Goal: Task Accomplishment & Management: Complete application form

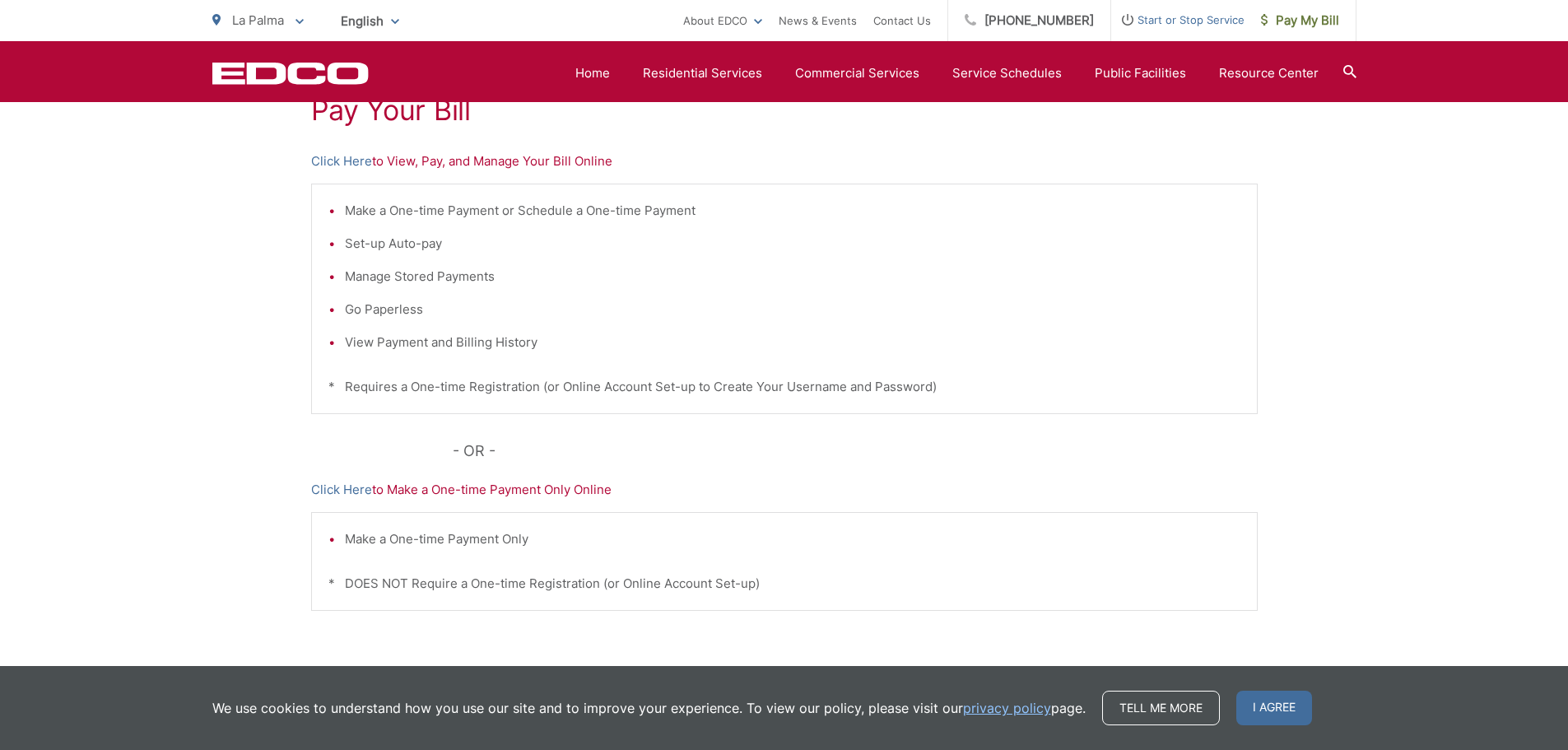
scroll to position [174, 0]
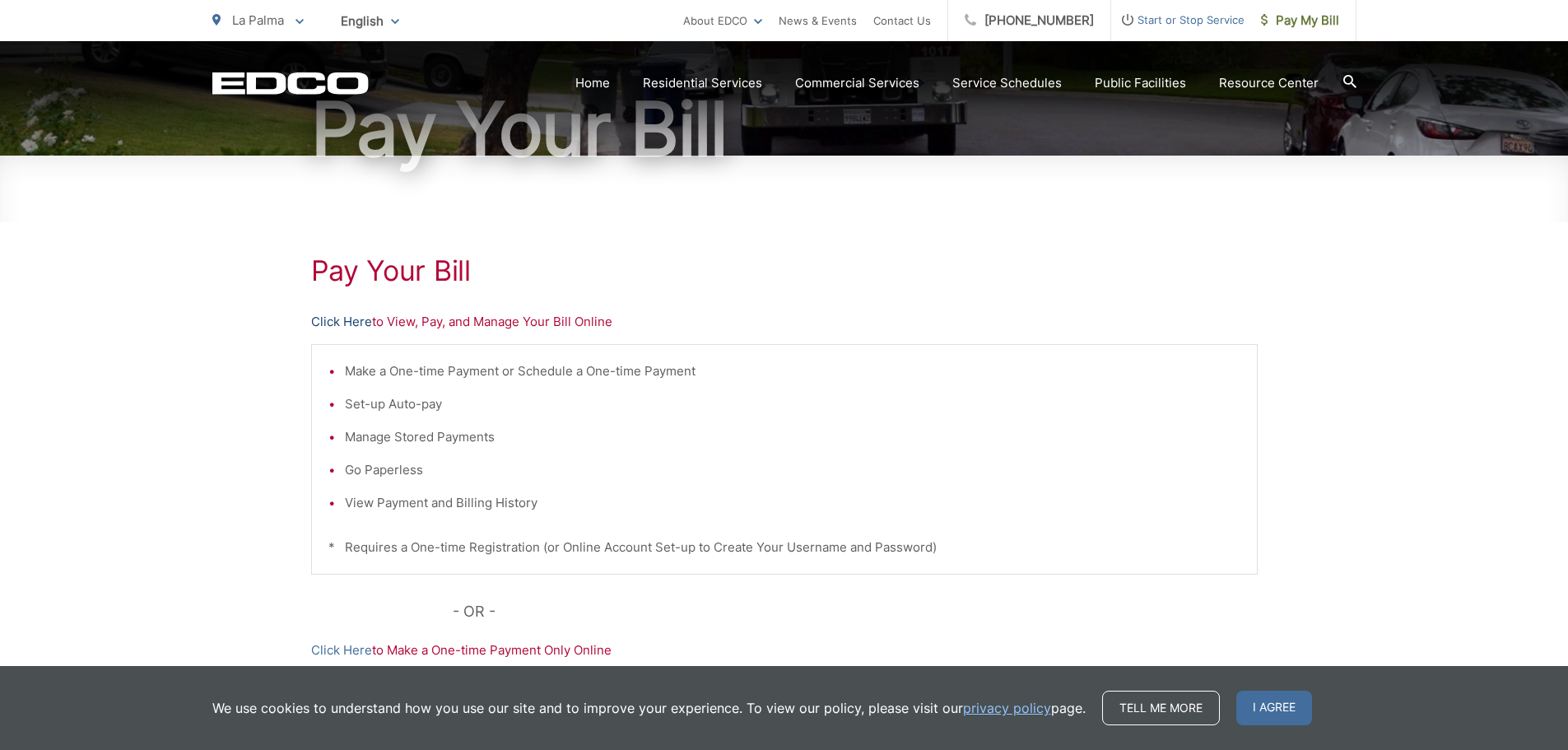
click at [354, 324] on link "Click Here" at bounding box center [342, 322] width 61 height 20
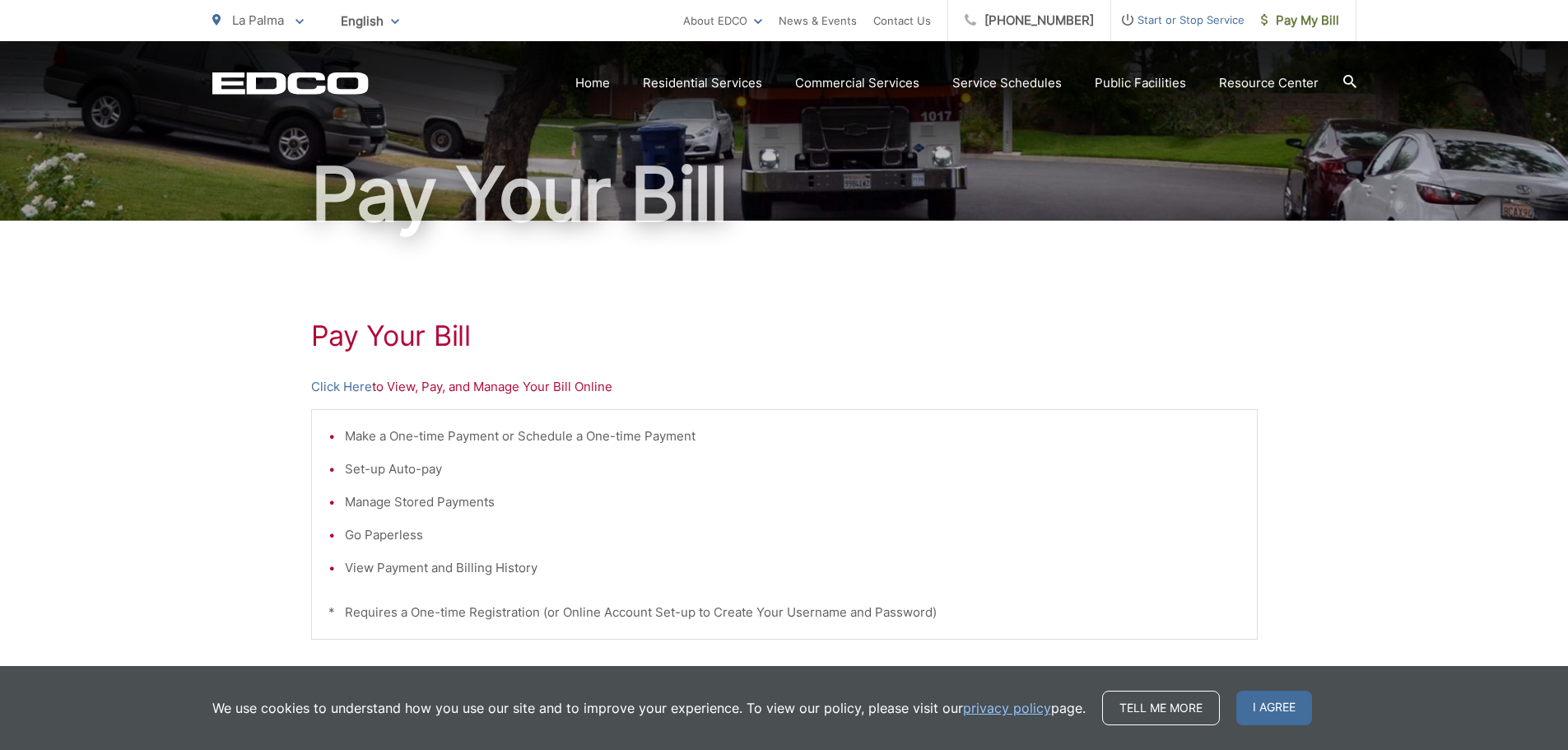
scroll to position [0, 0]
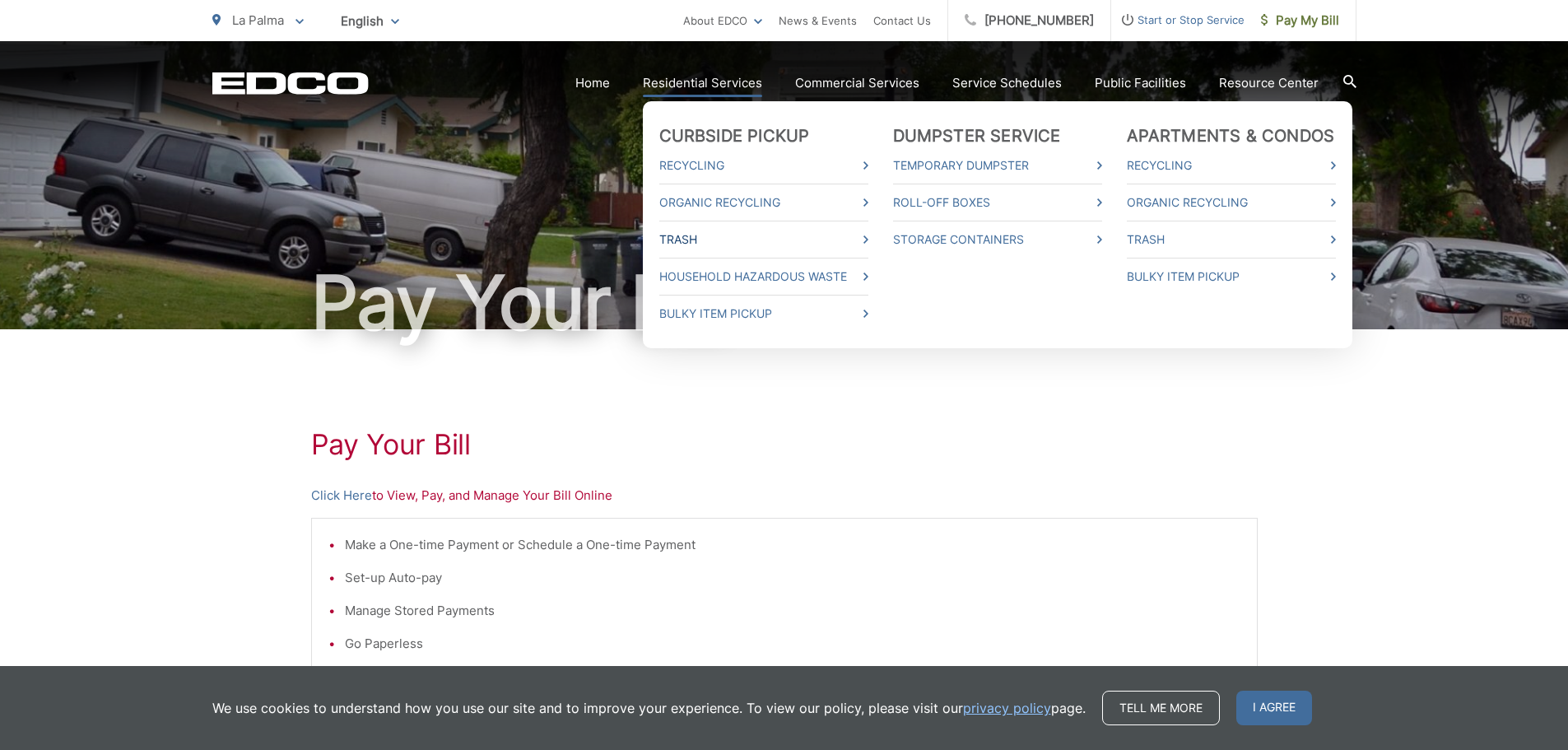
click at [688, 242] on link "Trash" at bounding box center [764, 240] width 209 height 20
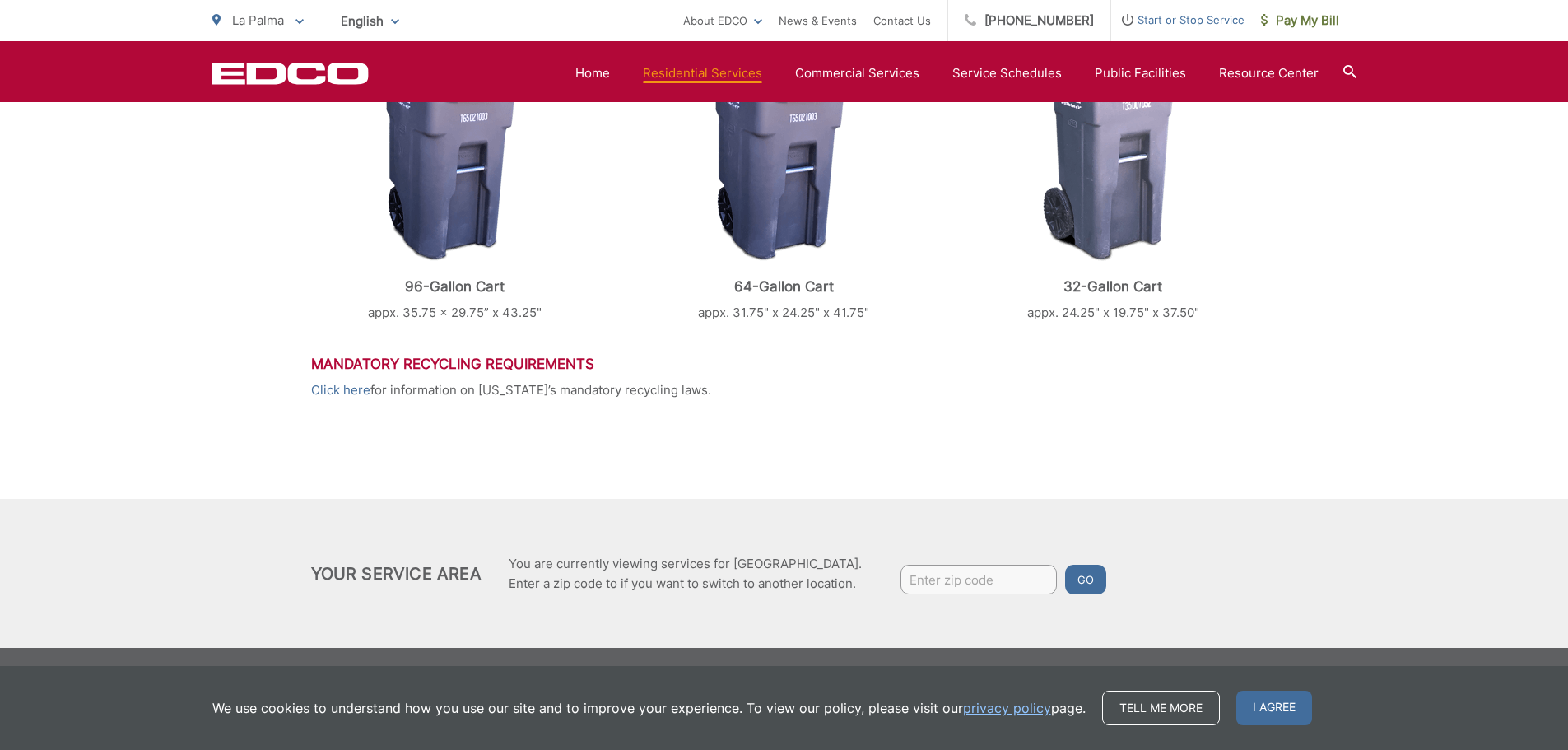
scroll to position [267, 0]
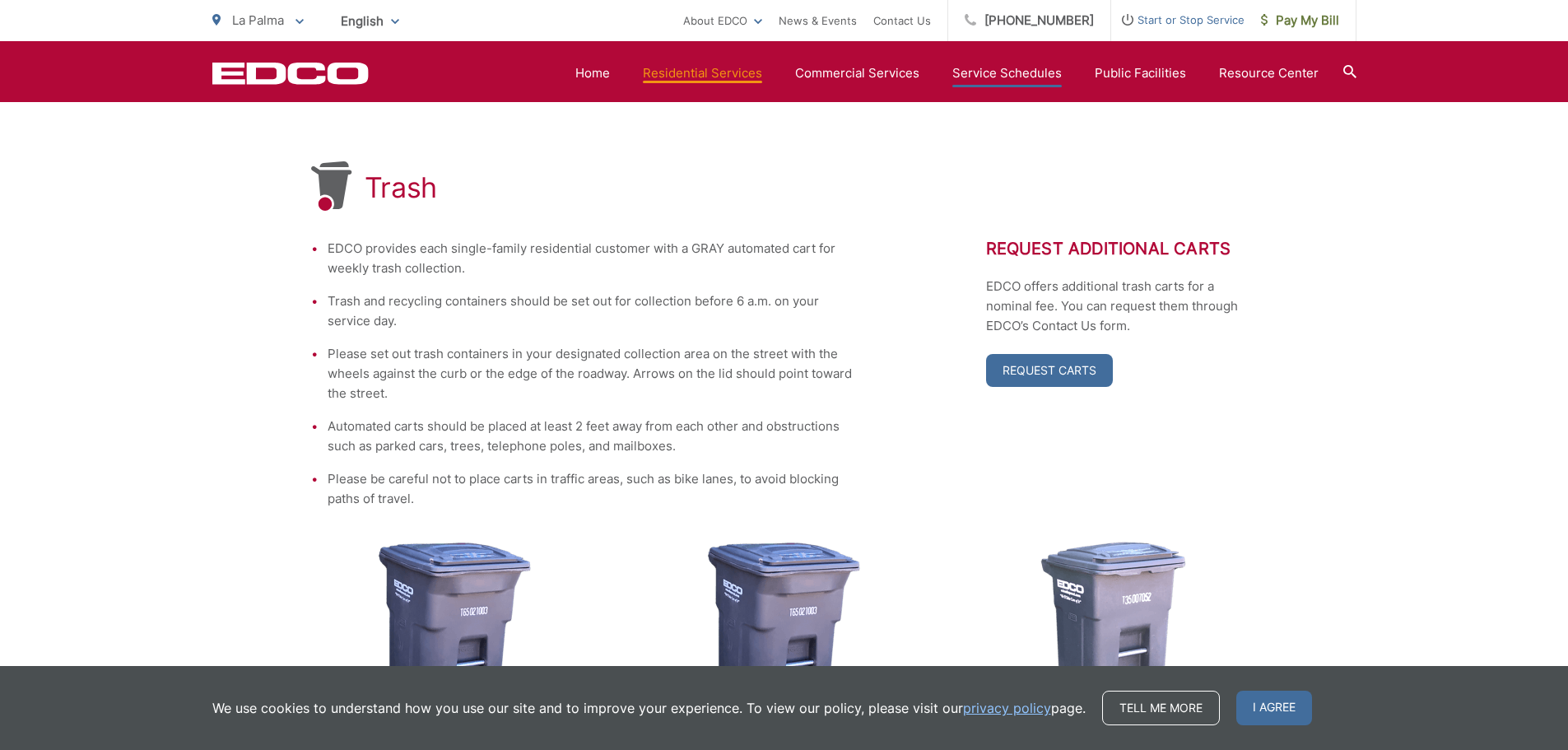
click at [976, 76] on link "Service Schedules" at bounding box center [1007, 73] width 109 height 20
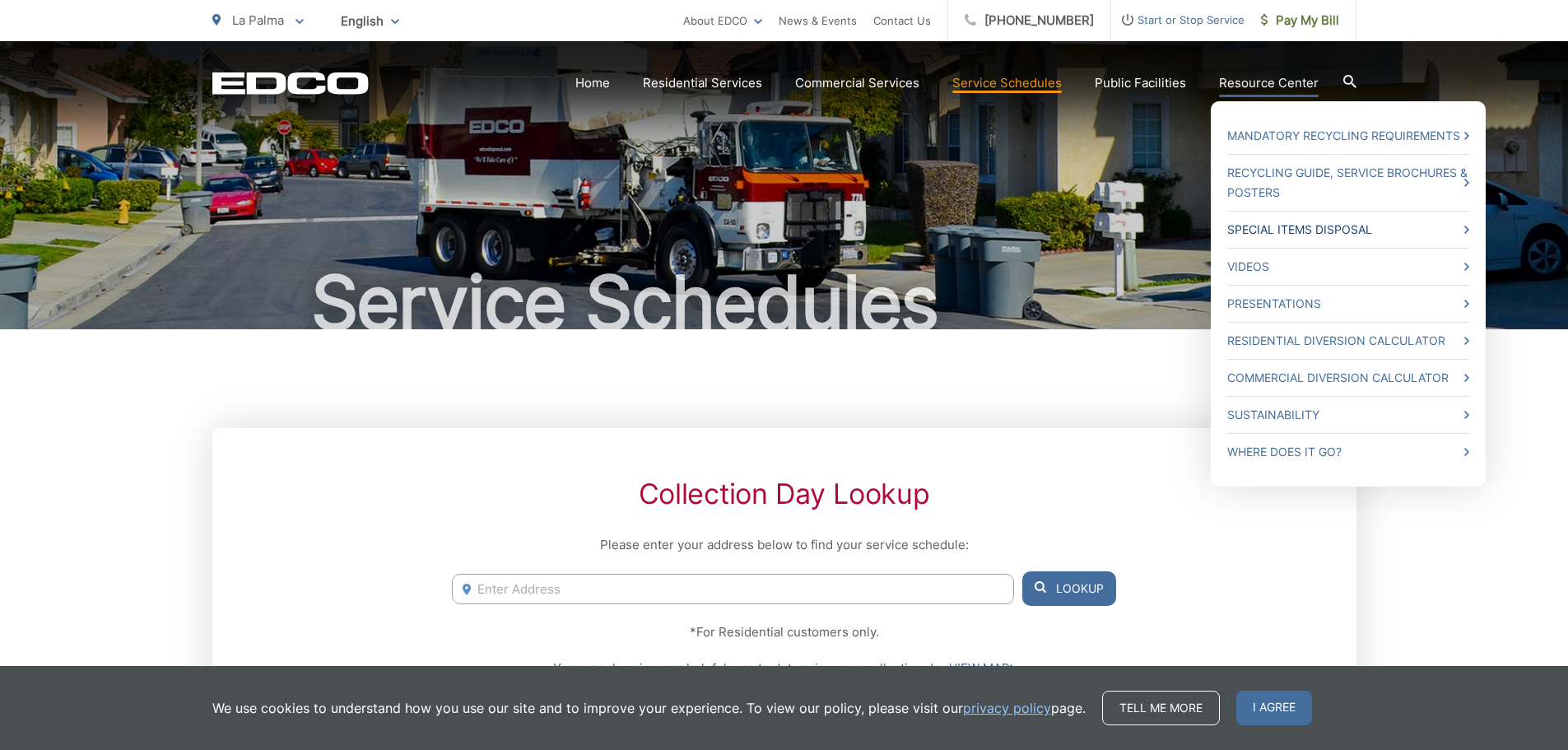
click at [1289, 227] on link "Special Items Disposal" at bounding box center [1348, 230] width 242 height 20
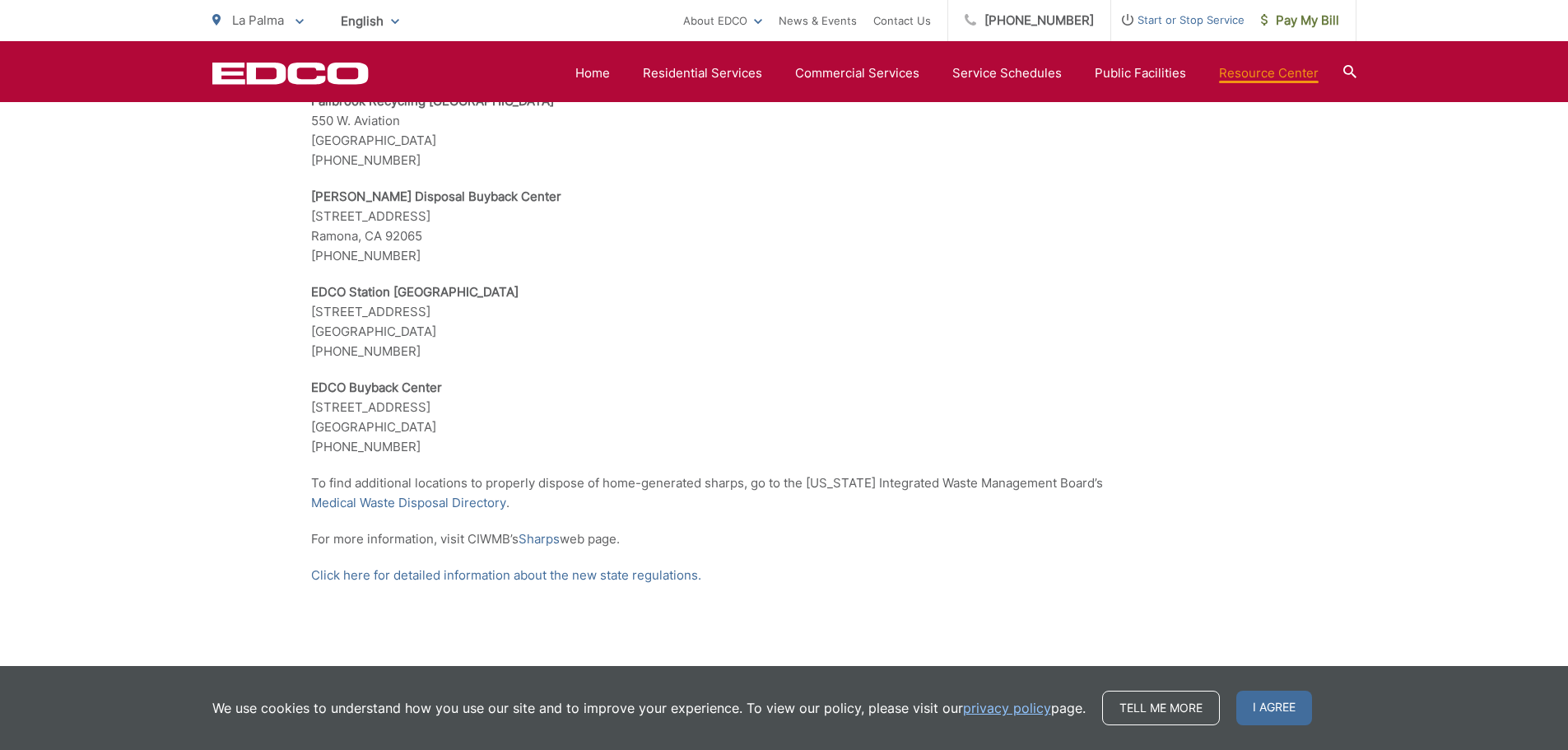
scroll to position [3321, 0]
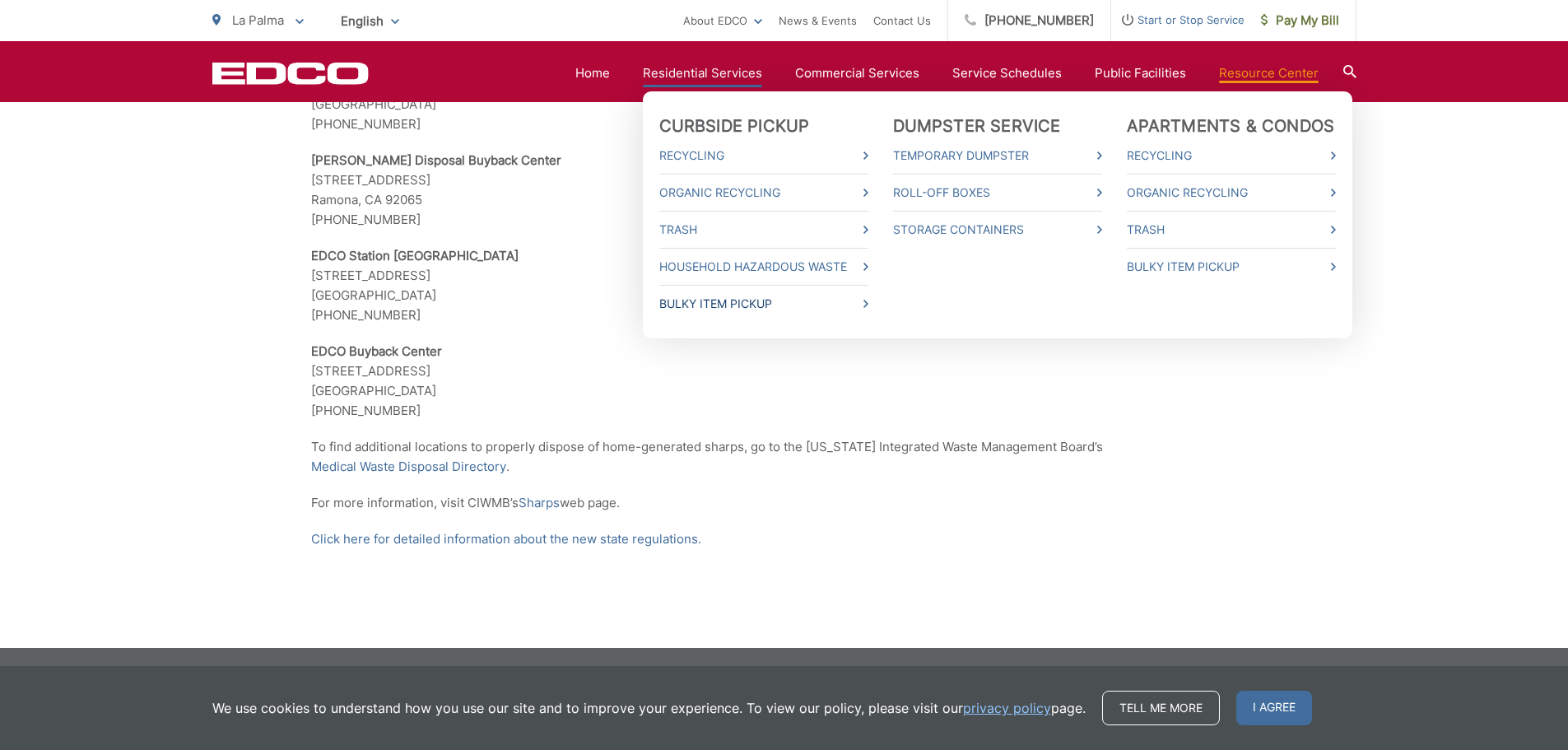
click at [754, 302] on link "Bulky Item Pickup" at bounding box center [764, 304] width 209 height 20
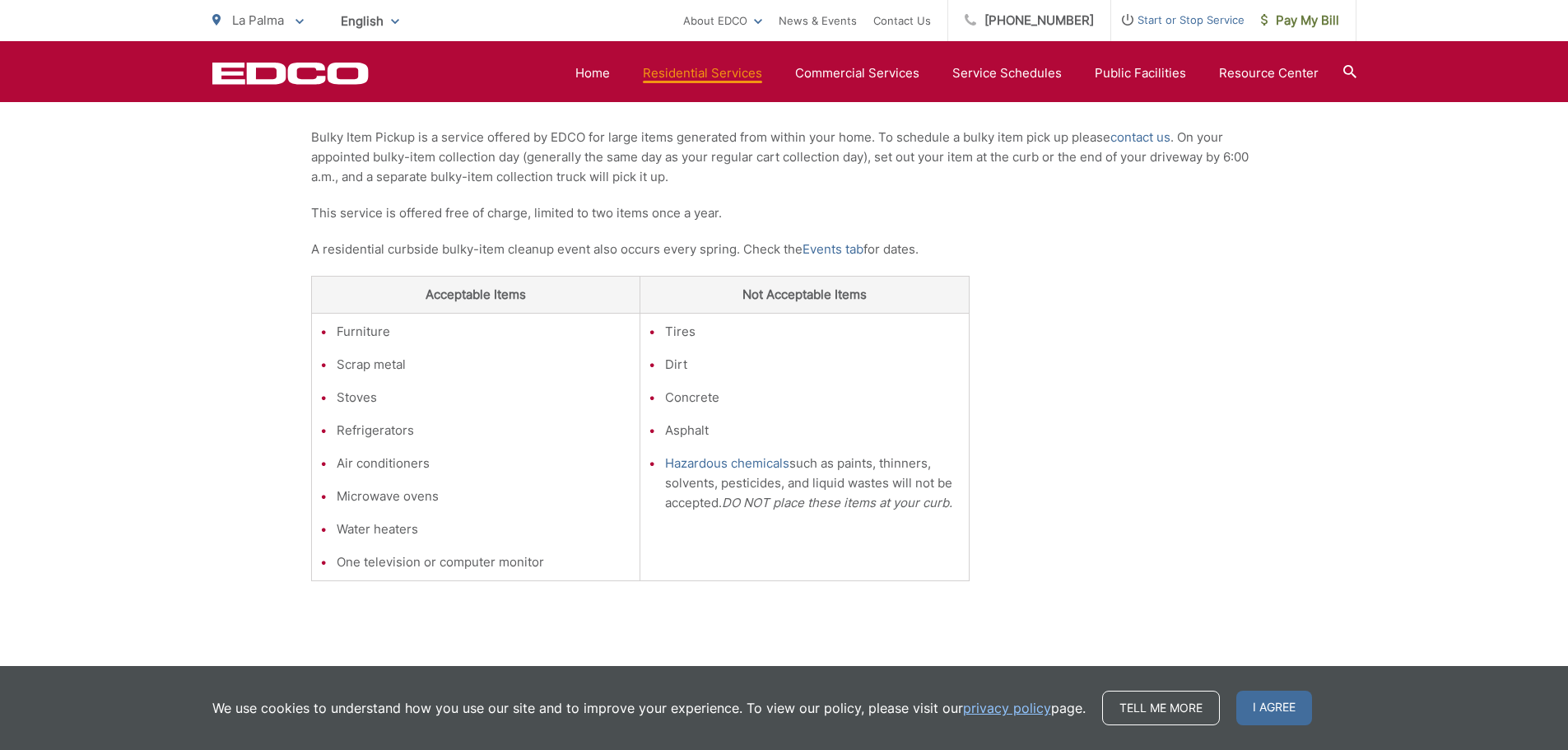
scroll to position [329, 0]
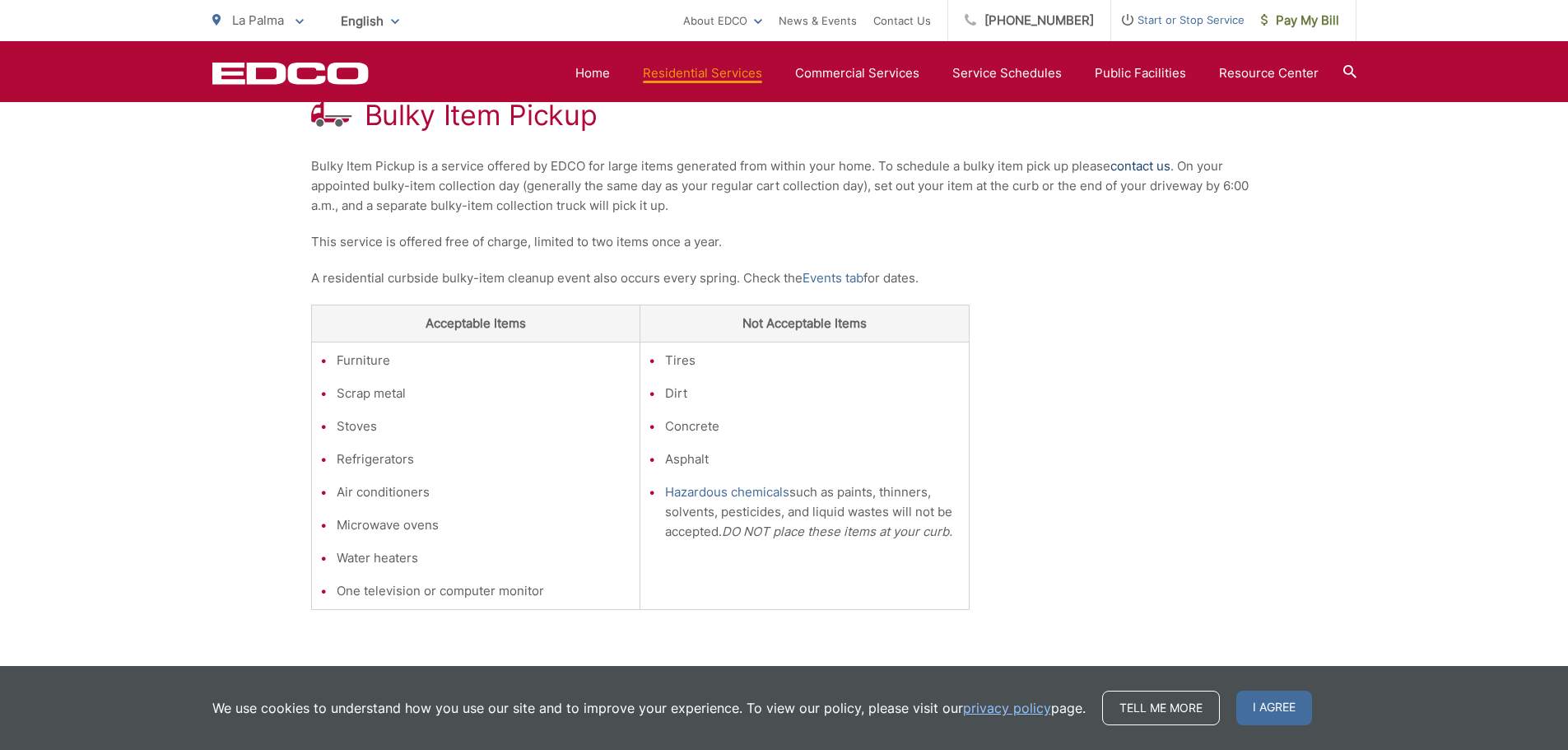
click at [1138, 166] on link "contact us" at bounding box center [1140, 167] width 60 height 20
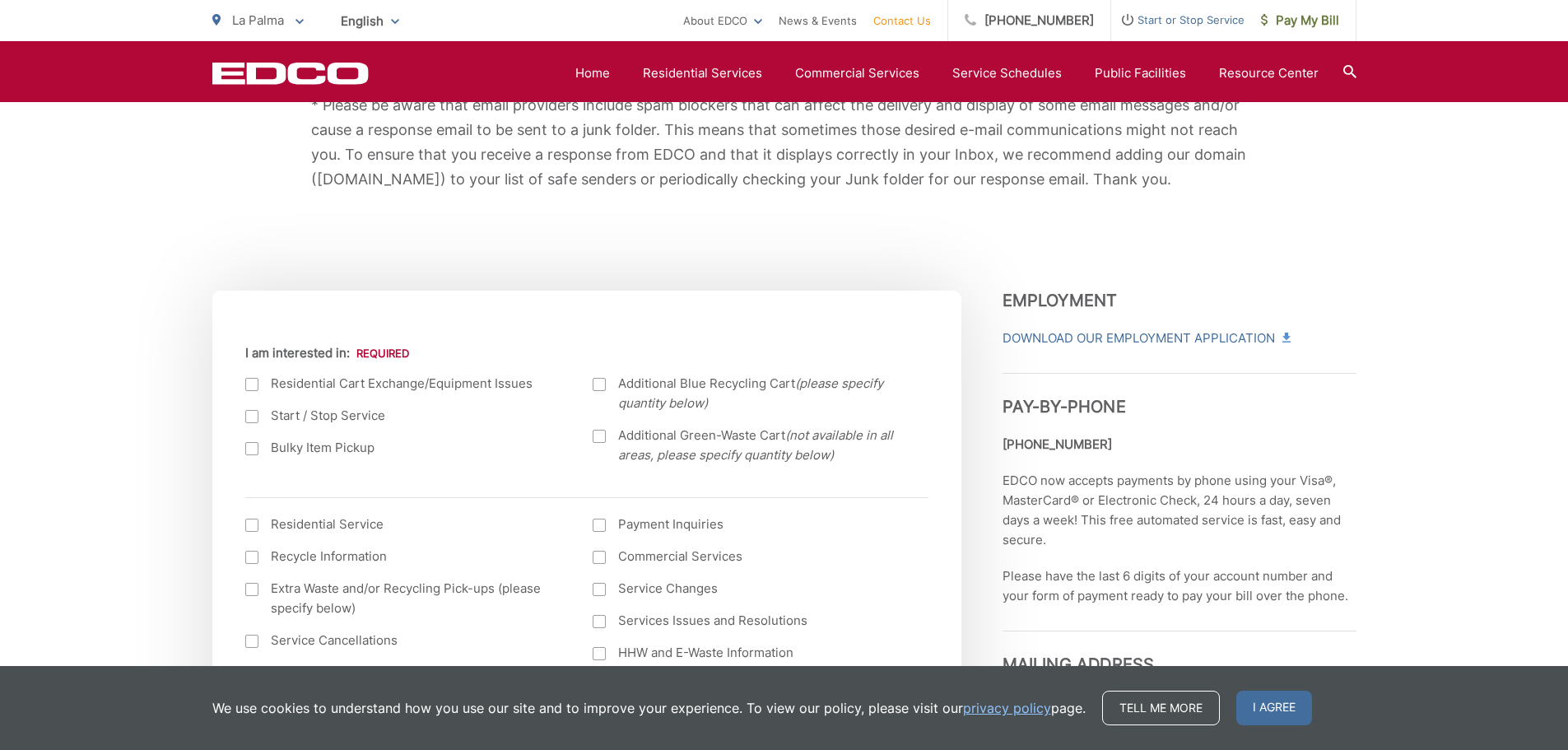
scroll to position [412, 0]
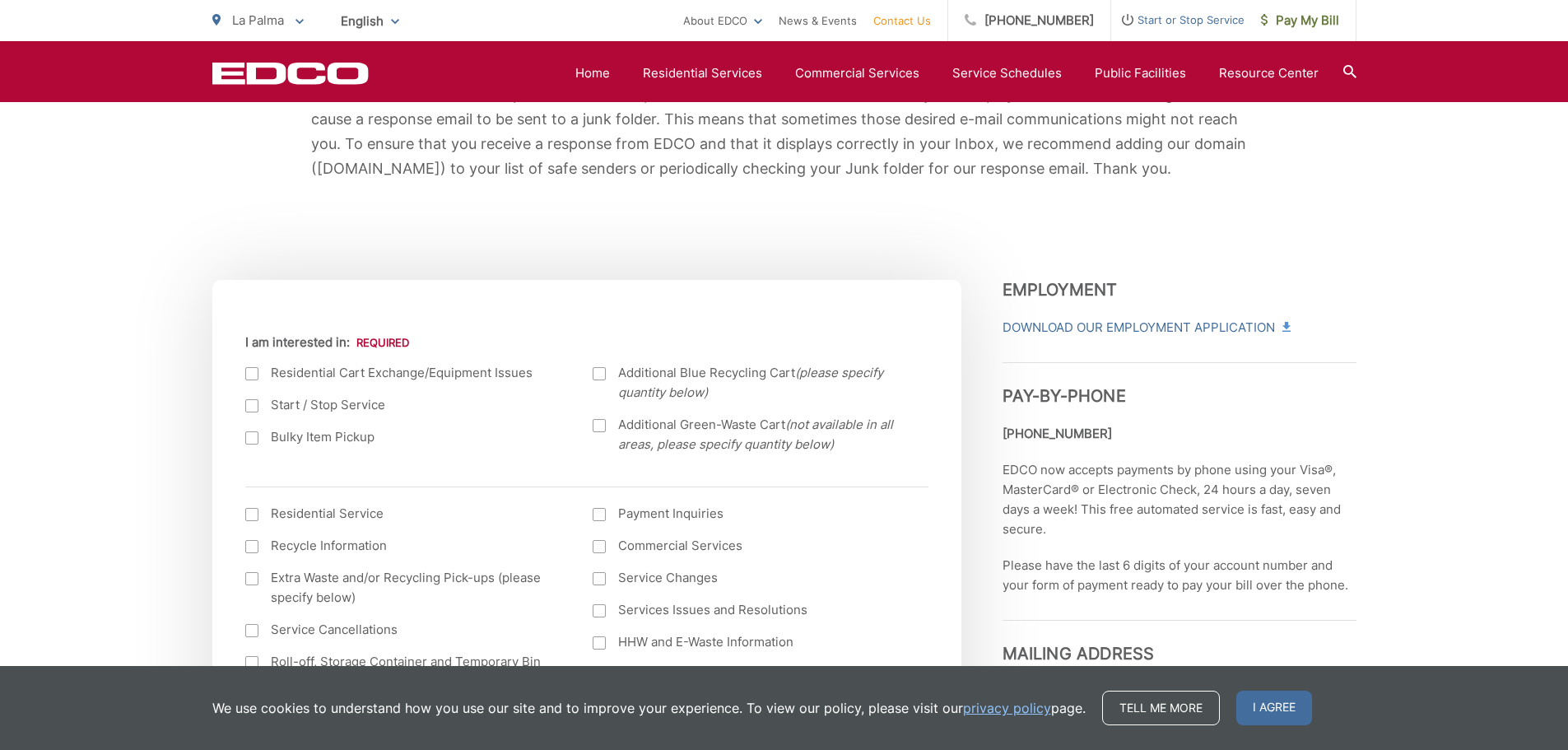
click at [249, 441] on div at bounding box center [251, 438] width 14 height 14
click at [0, 0] on input "Bulky Item Pickup" at bounding box center [0, 0] width 0 height 0
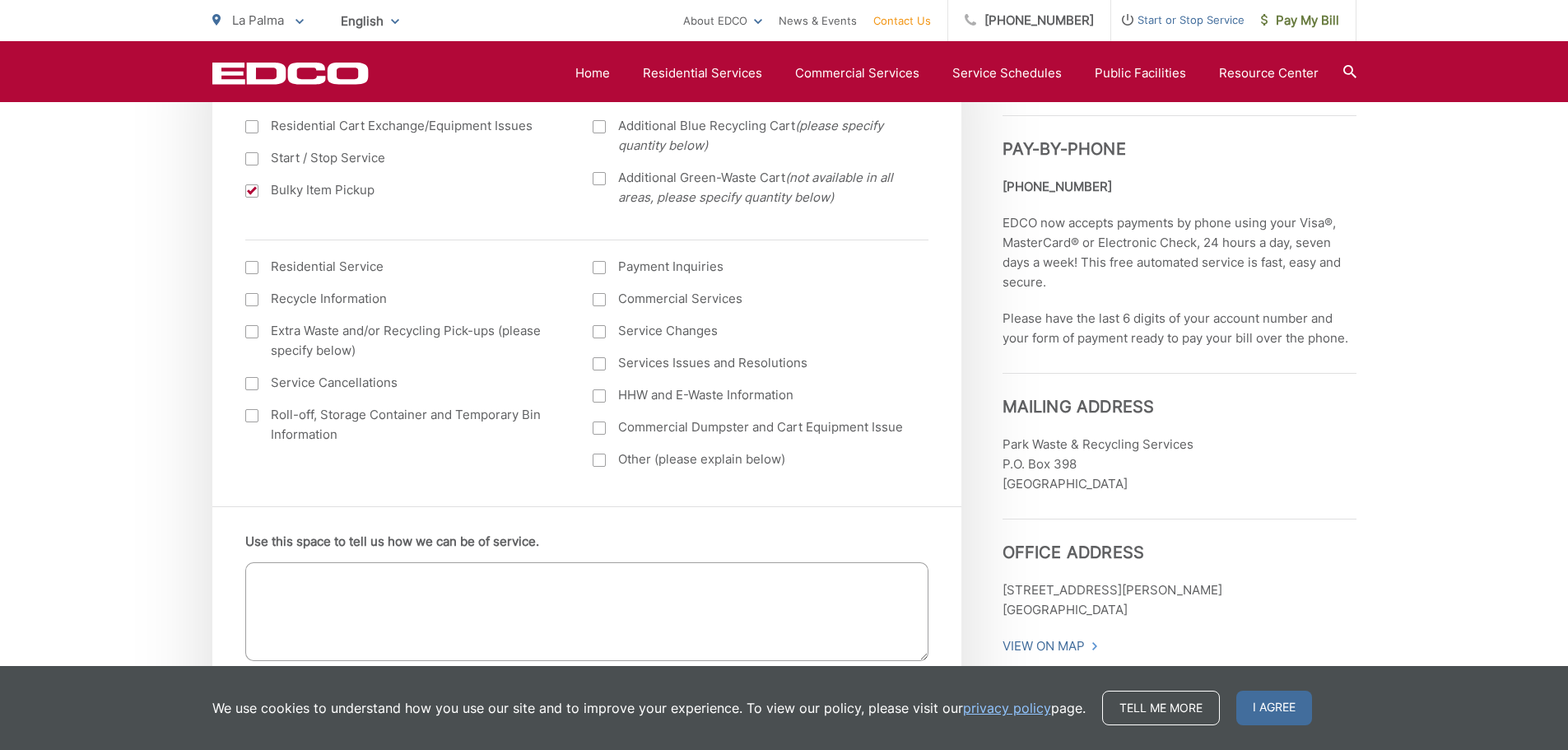
scroll to position [741, 0]
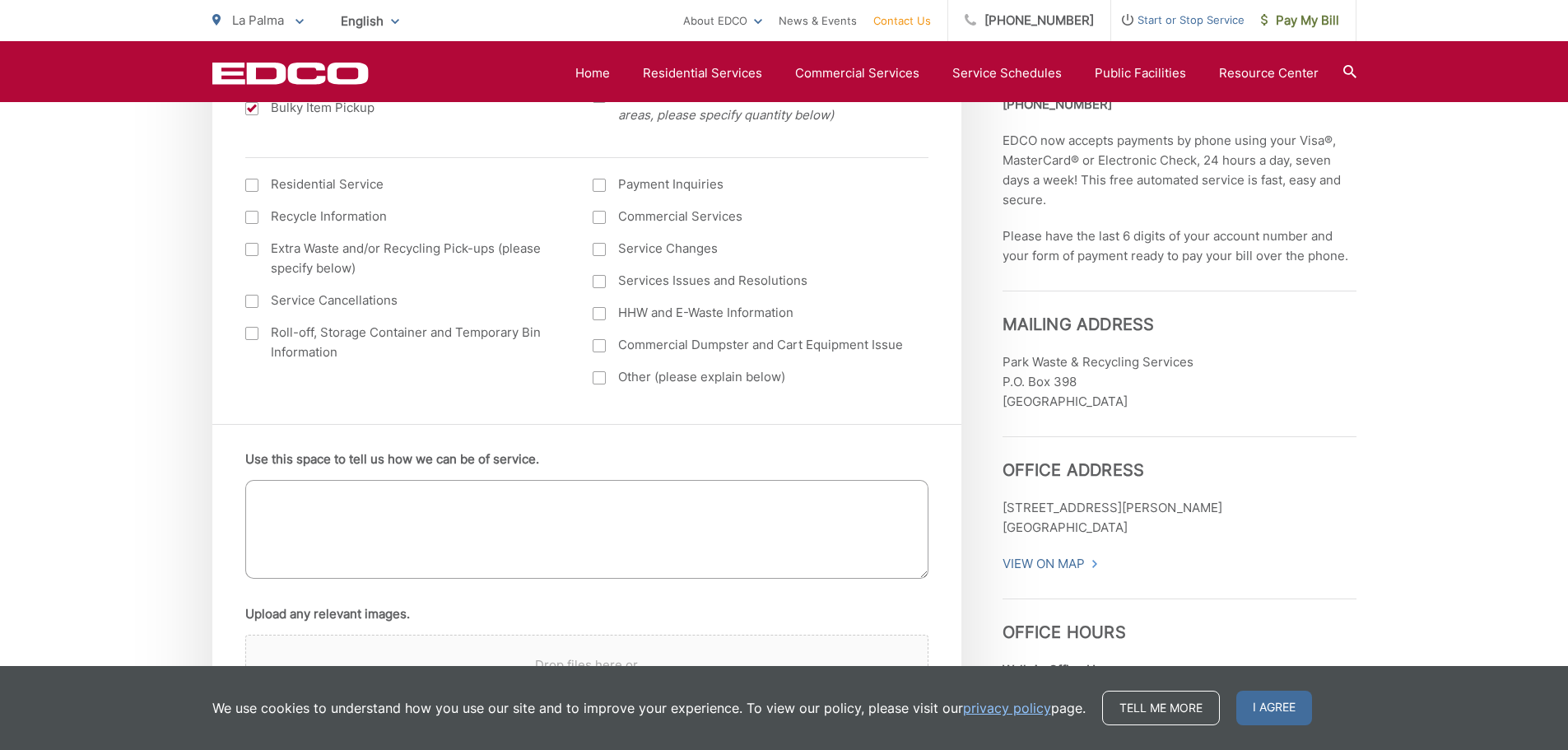
click at [360, 517] on textarea "Use this space to tell us how we can be of service." at bounding box center [587, 529] width 683 height 99
type textarea "i"
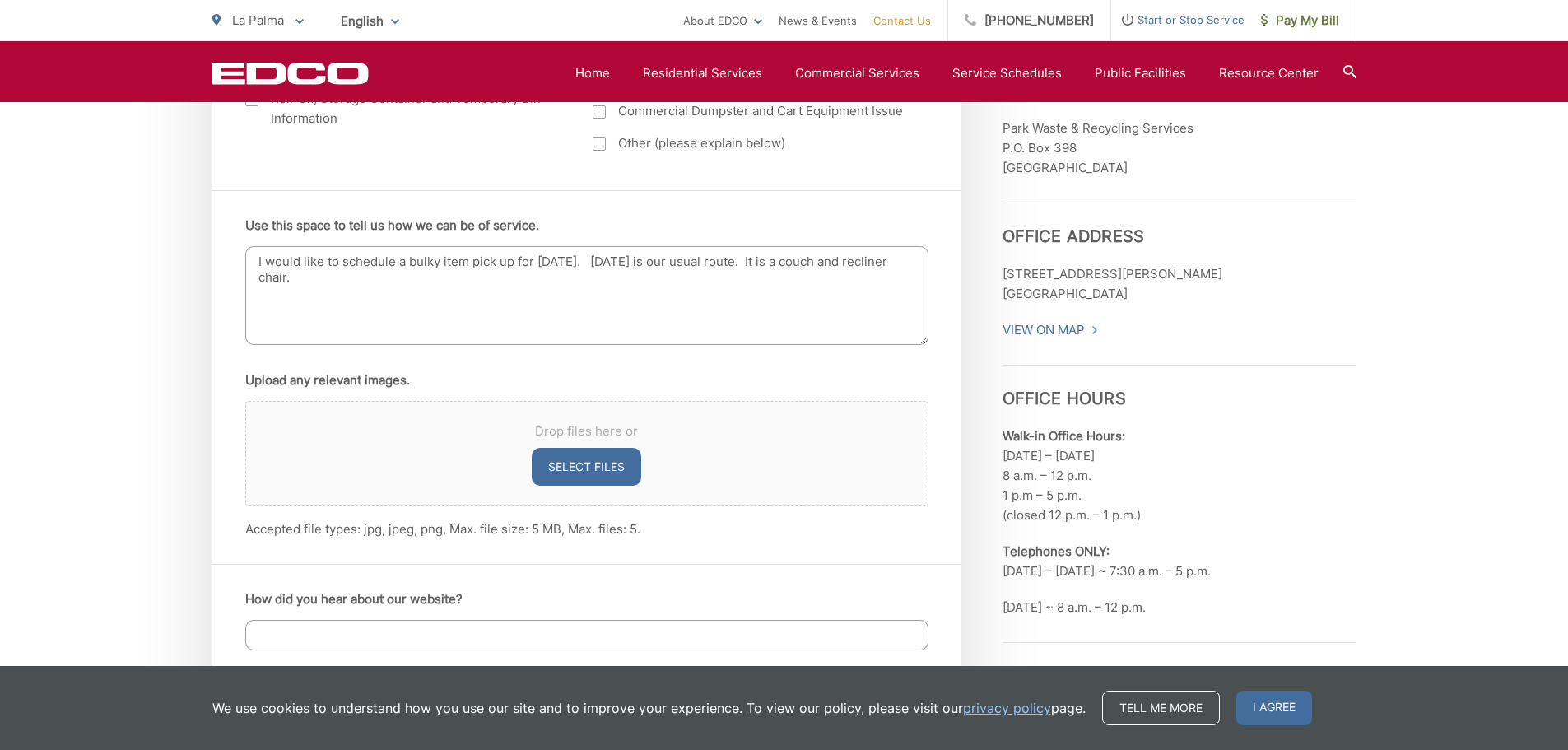
scroll to position [1070, 0]
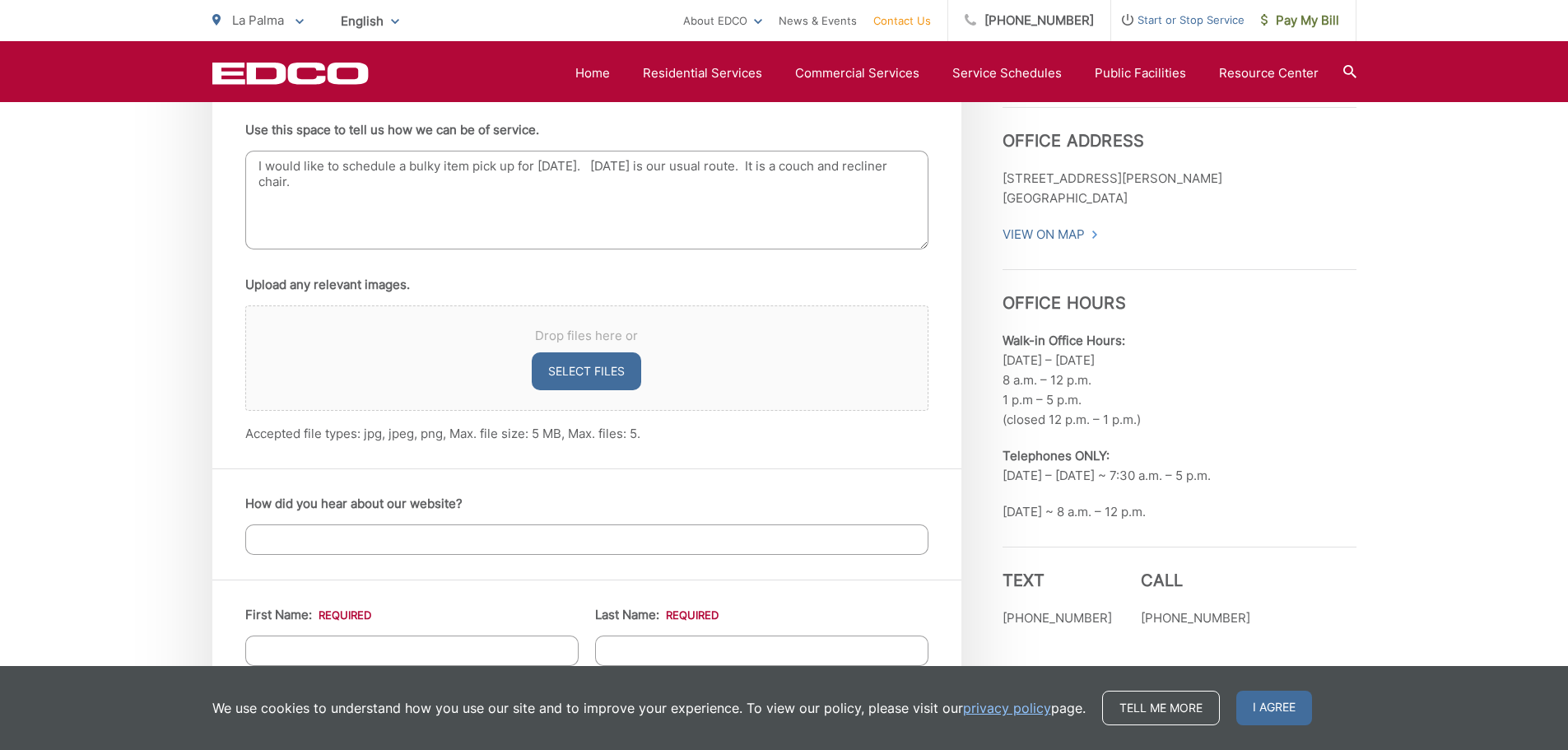
type textarea "I would like to schedule a bulky item pick up for Tuesday, September 23rd. Tues…"
click at [305, 544] on input "How did you hear about our website?" at bounding box center [587, 540] width 683 height 31
type input "Ema"
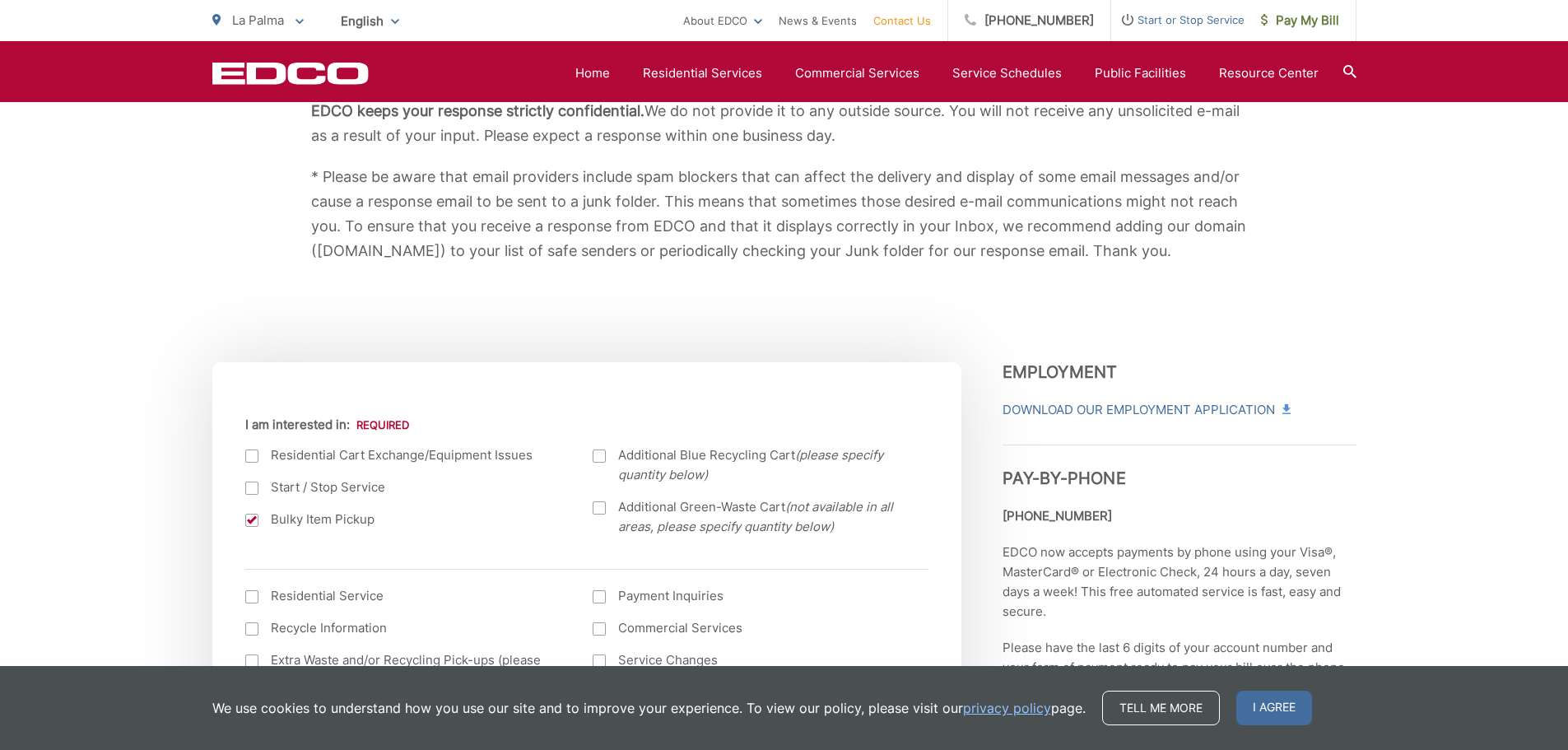
scroll to position [0, 0]
